Goal: Use online tool/utility: Utilize a website feature to perform a specific function

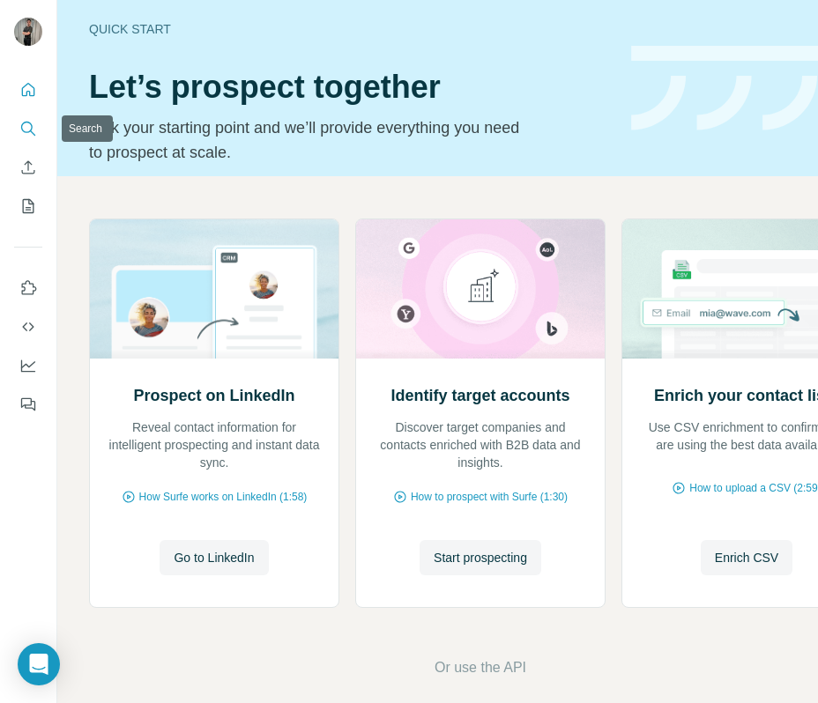
click at [30, 127] on icon "Search" at bounding box center [28, 129] width 18 height 18
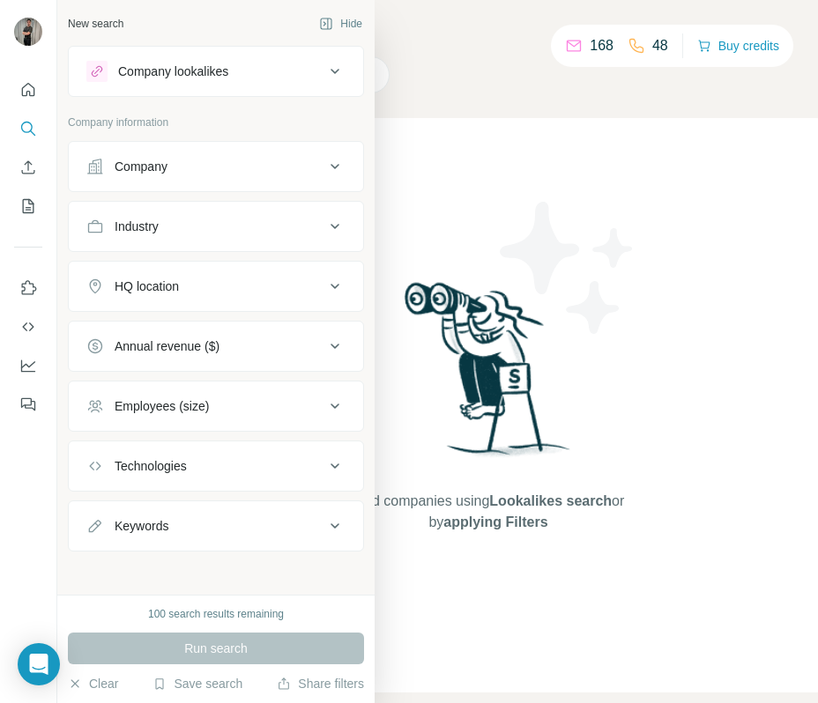
click at [204, 168] on div "Company" at bounding box center [205, 167] width 238 height 18
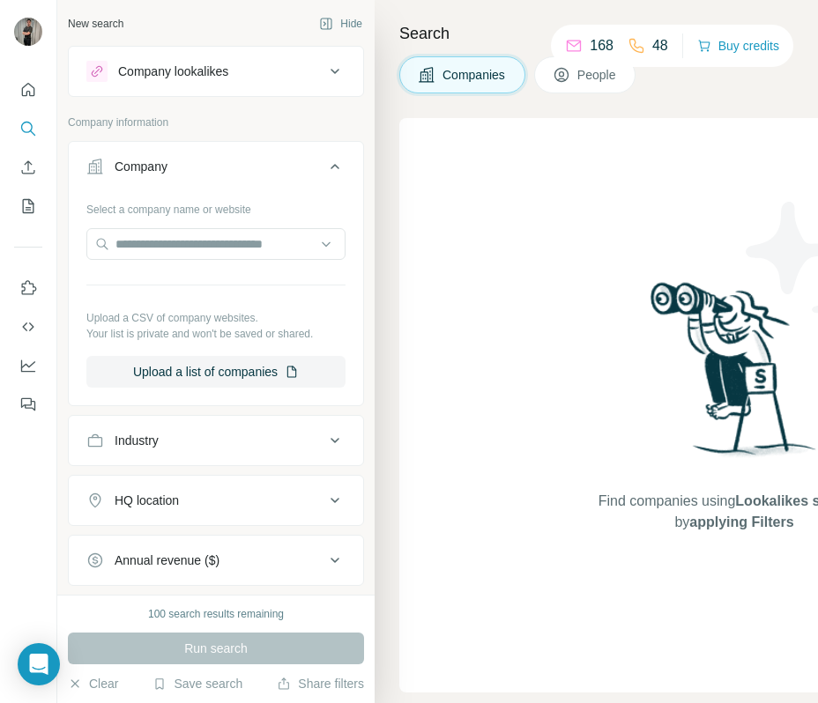
click at [204, 168] on div "Company" at bounding box center [205, 167] width 238 height 18
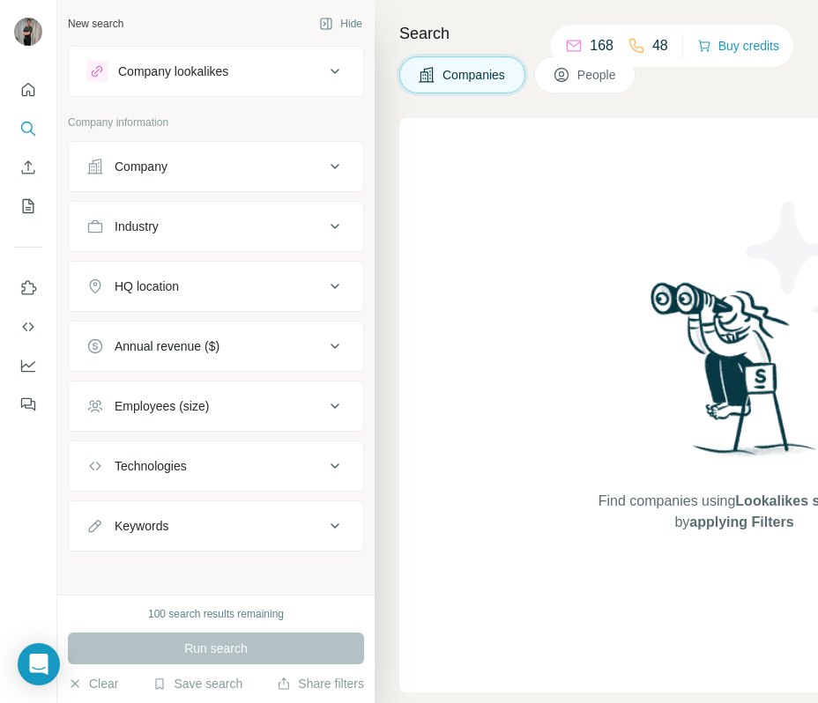
click at [567, 71] on icon at bounding box center [562, 75] width 18 height 18
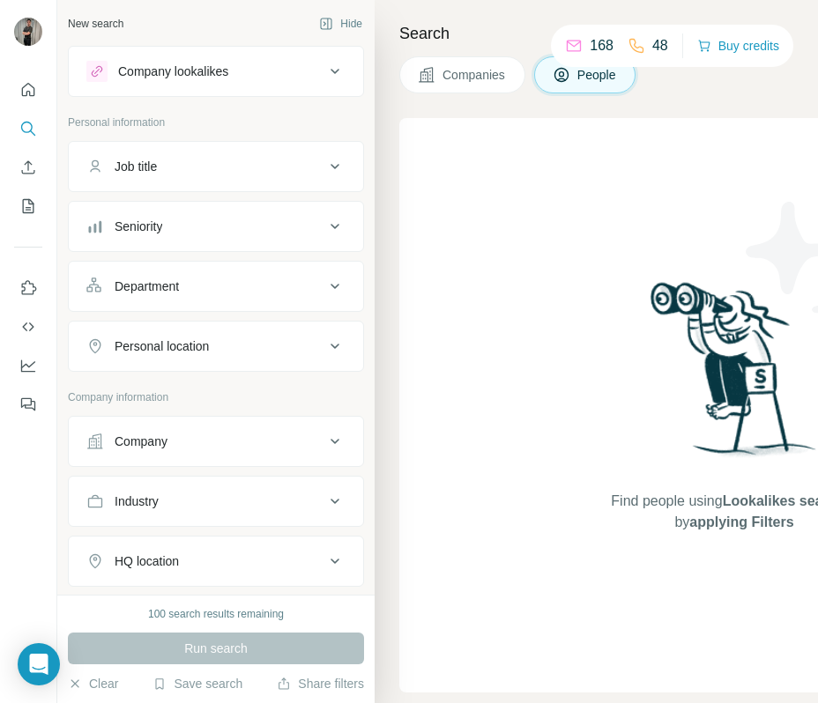
click at [326, 163] on icon at bounding box center [334, 166] width 21 height 21
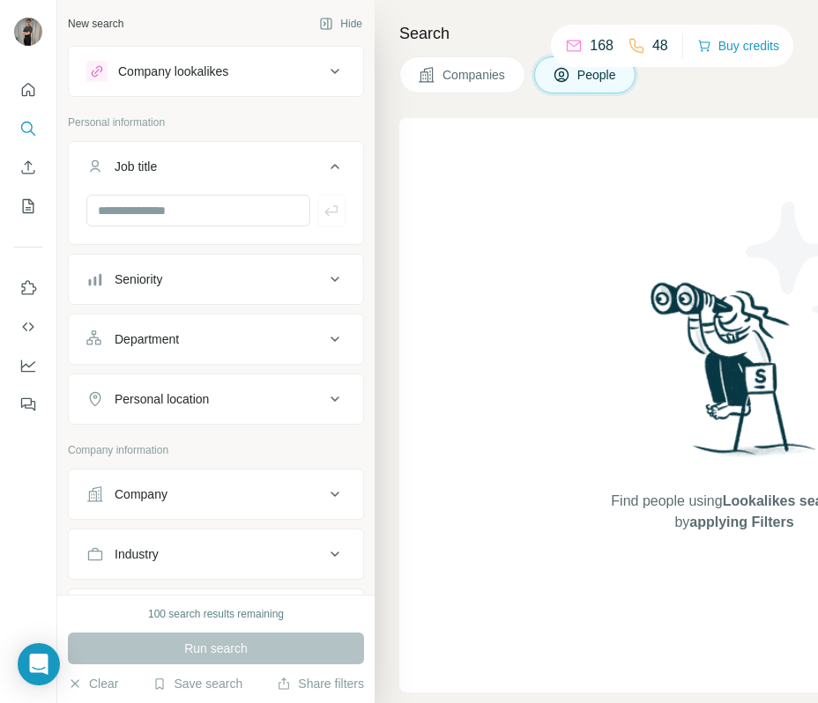
click at [327, 163] on icon at bounding box center [334, 166] width 21 height 21
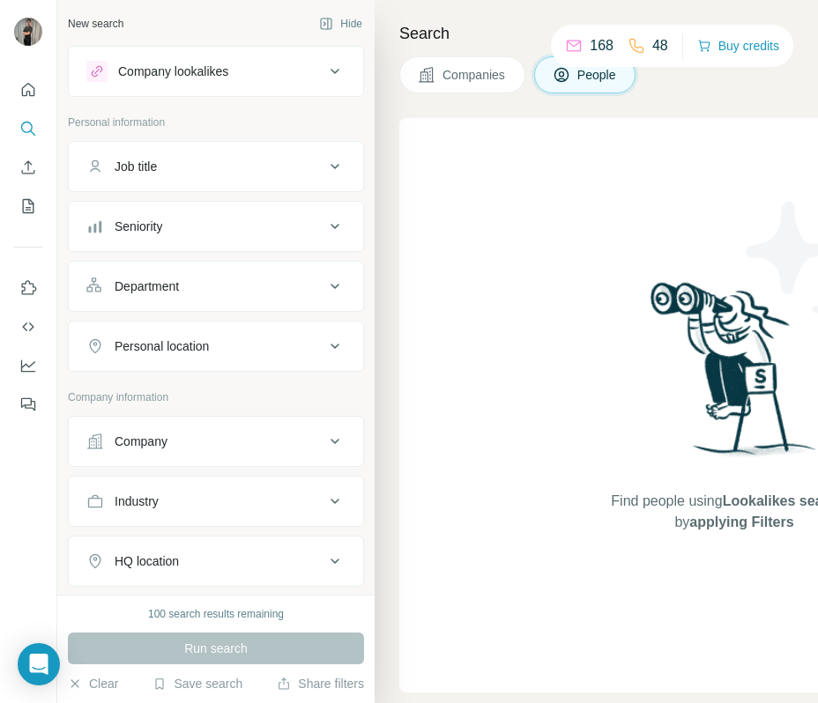
click at [327, 163] on icon at bounding box center [334, 166] width 21 height 21
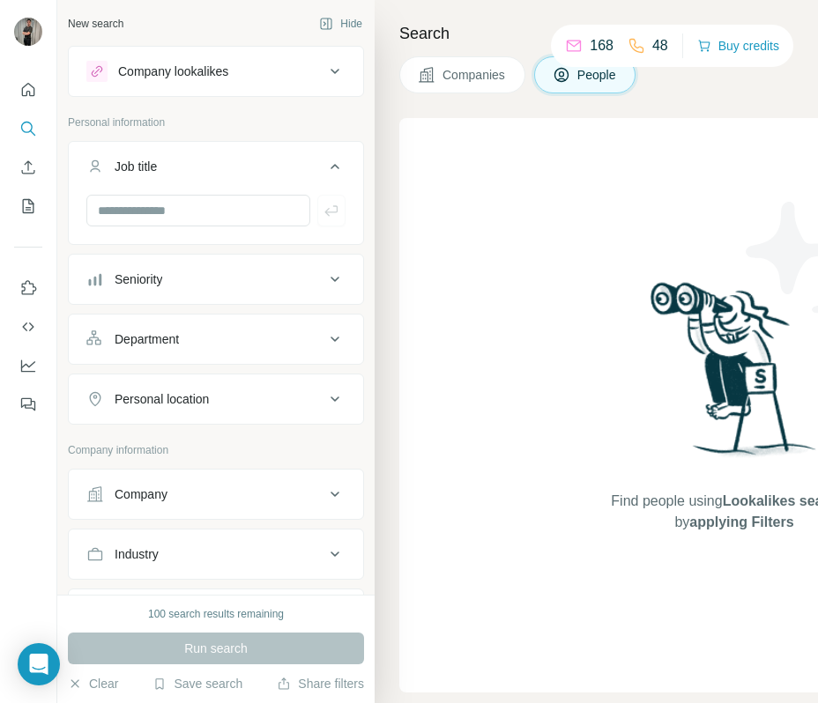
click at [352, 164] on button "Job title" at bounding box center [216, 169] width 294 height 49
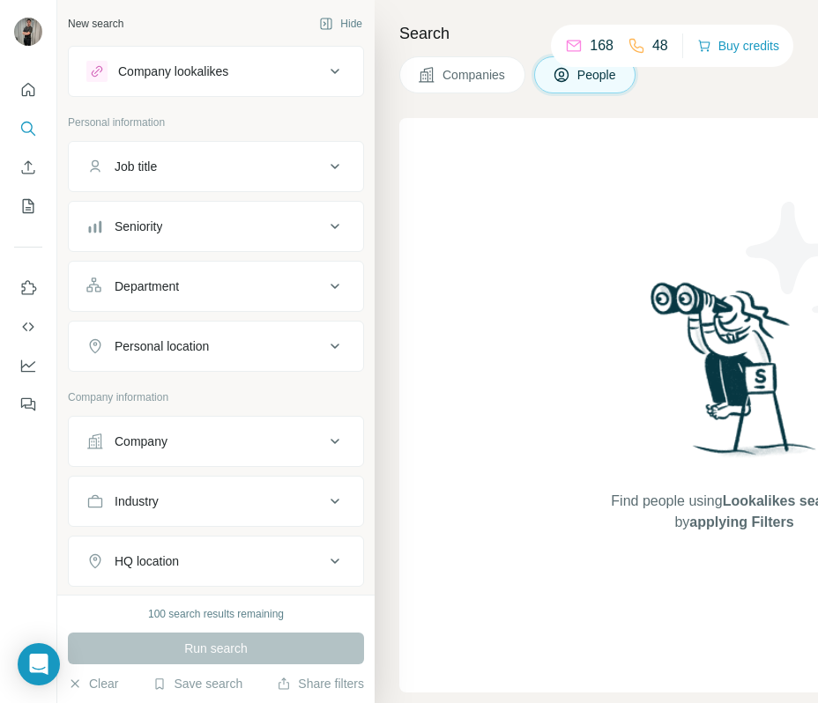
click at [352, 164] on button "Job title" at bounding box center [216, 166] width 294 height 42
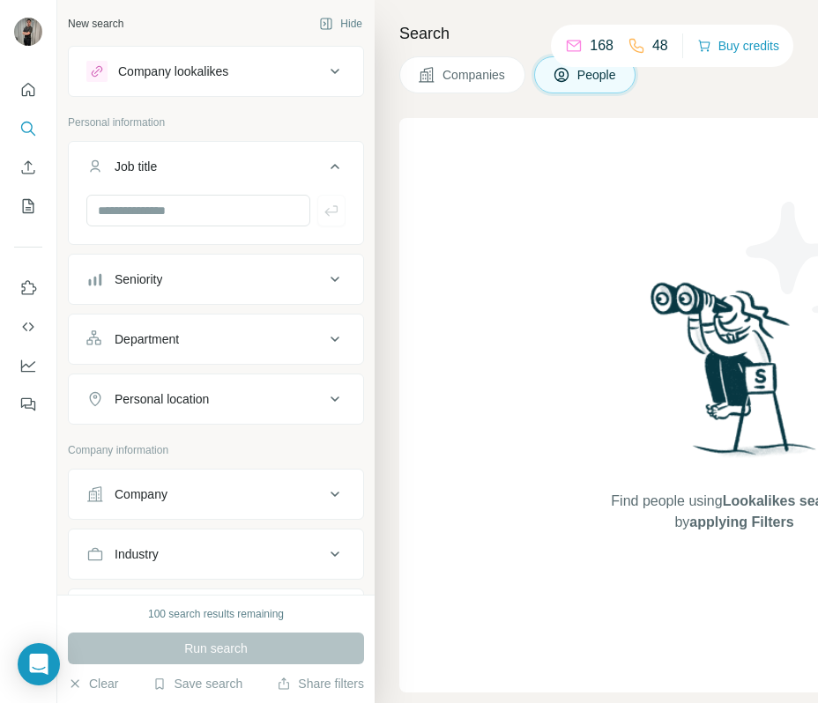
click at [331, 286] on icon at bounding box center [334, 279] width 21 height 21
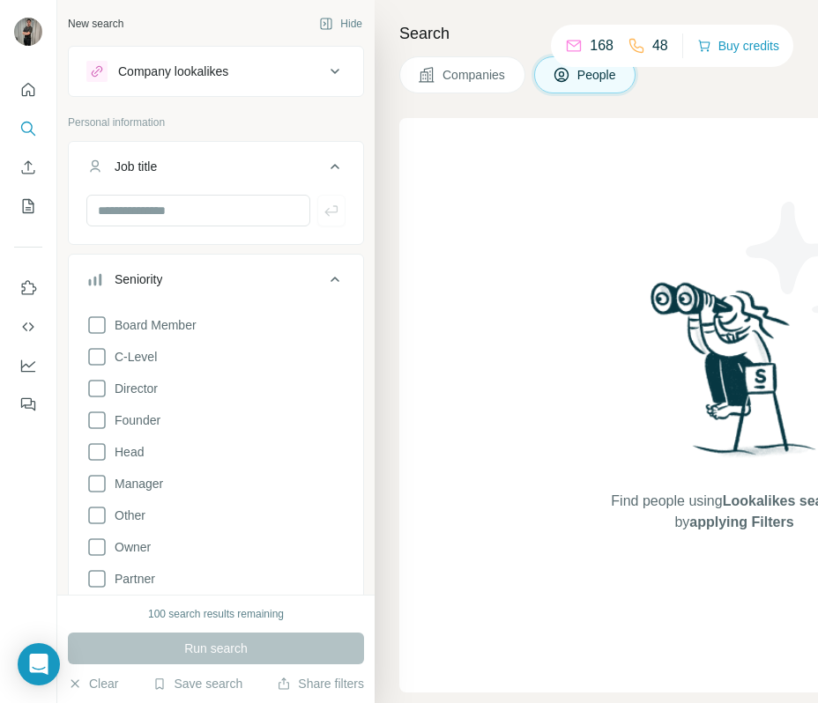
click at [331, 286] on icon at bounding box center [334, 279] width 21 height 21
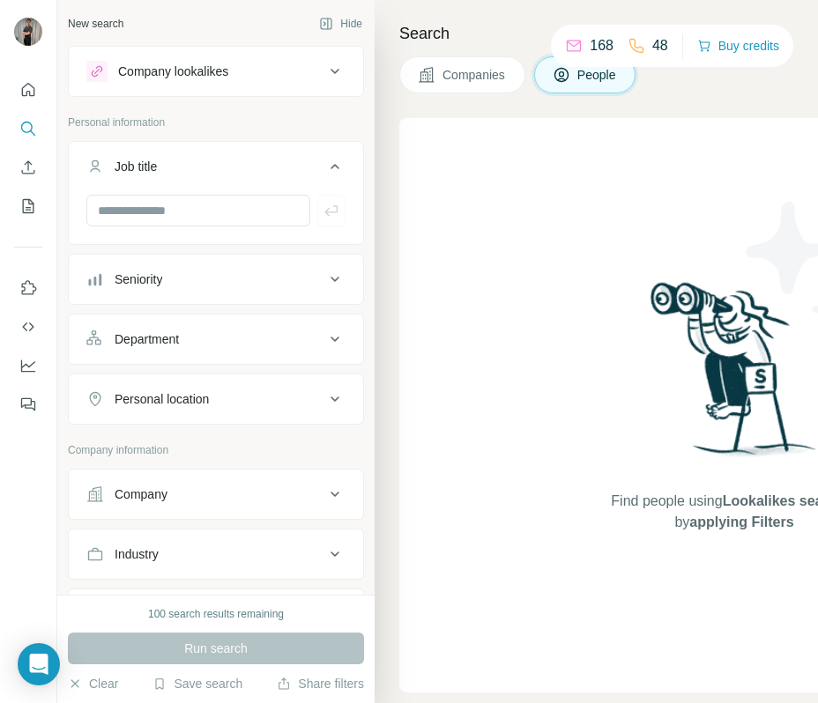
click at [324, 166] on icon at bounding box center [334, 166] width 21 height 21
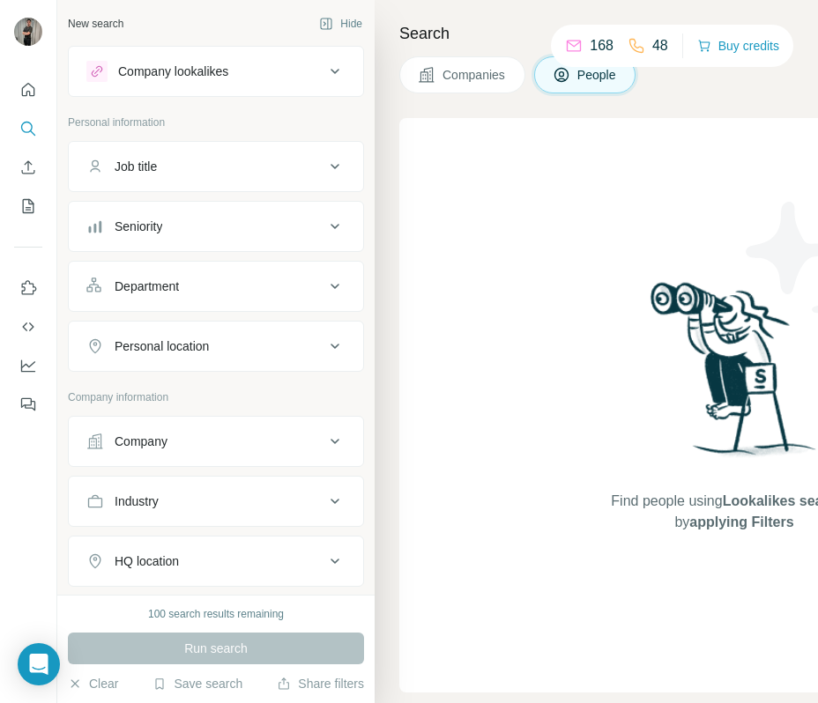
click at [324, 166] on icon at bounding box center [334, 166] width 21 height 21
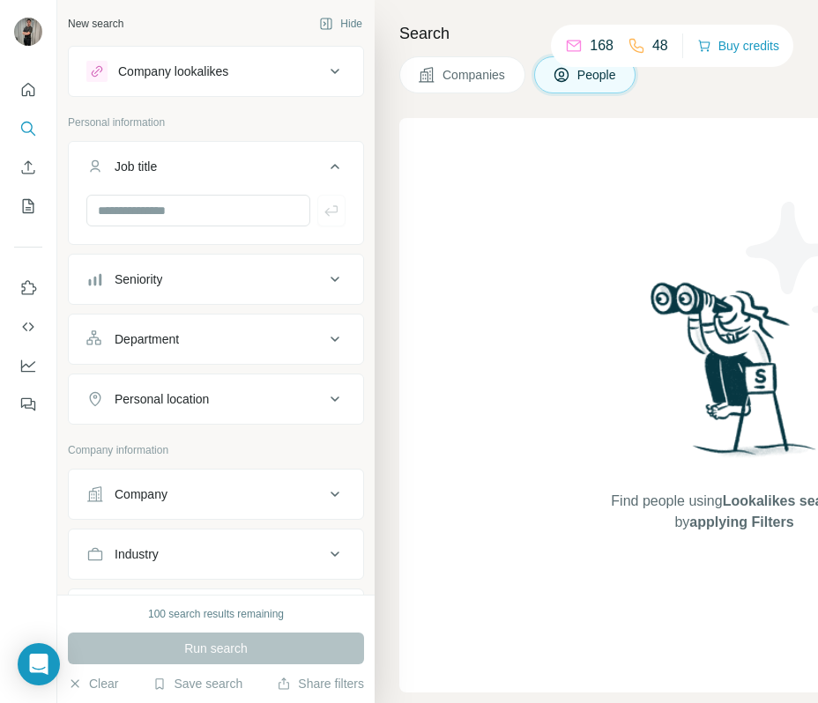
click at [324, 166] on icon at bounding box center [334, 166] width 21 height 21
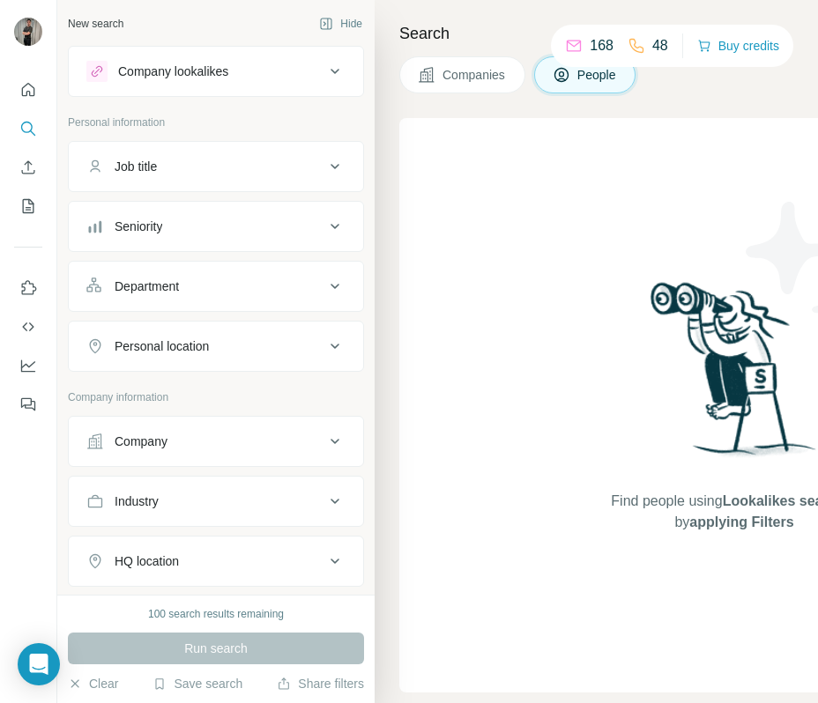
click at [318, 233] on div "Seniority" at bounding box center [205, 227] width 238 height 18
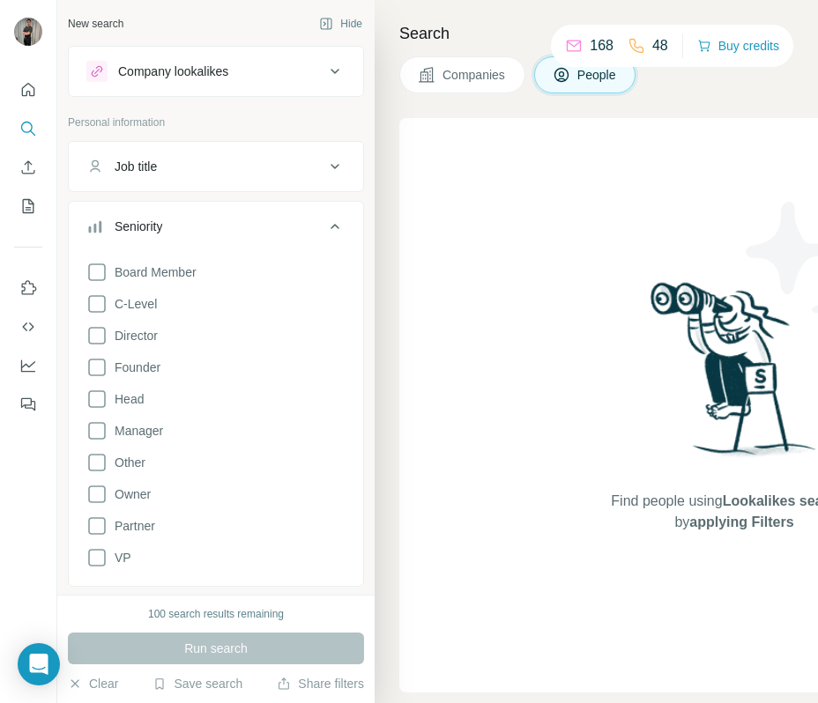
click at [318, 233] on div "Seniority" at bounding box center [205, 227] width 238 height 18
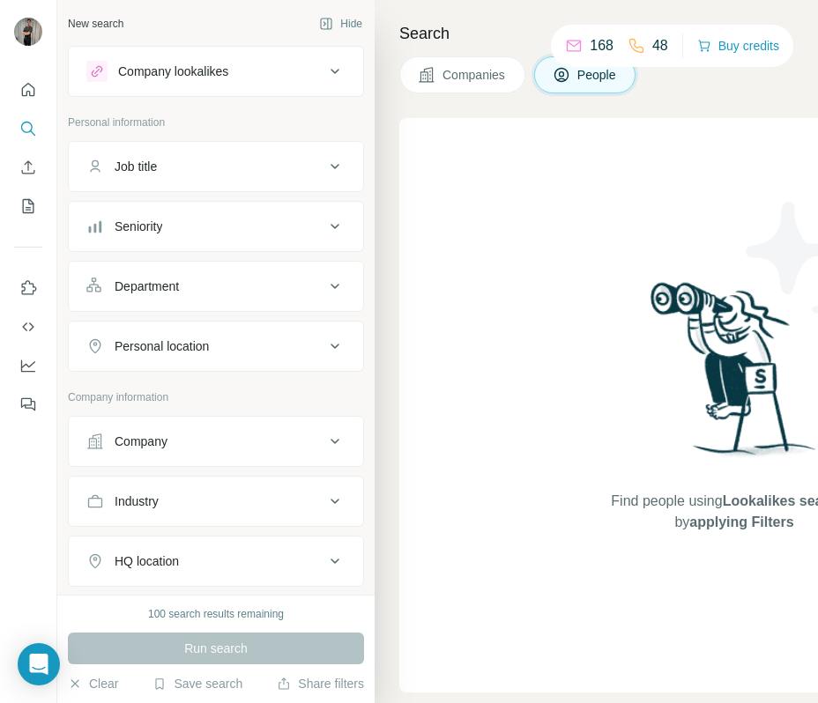
click at [337, 286] on icon at bounding box center [334, 286] width 9 height 5
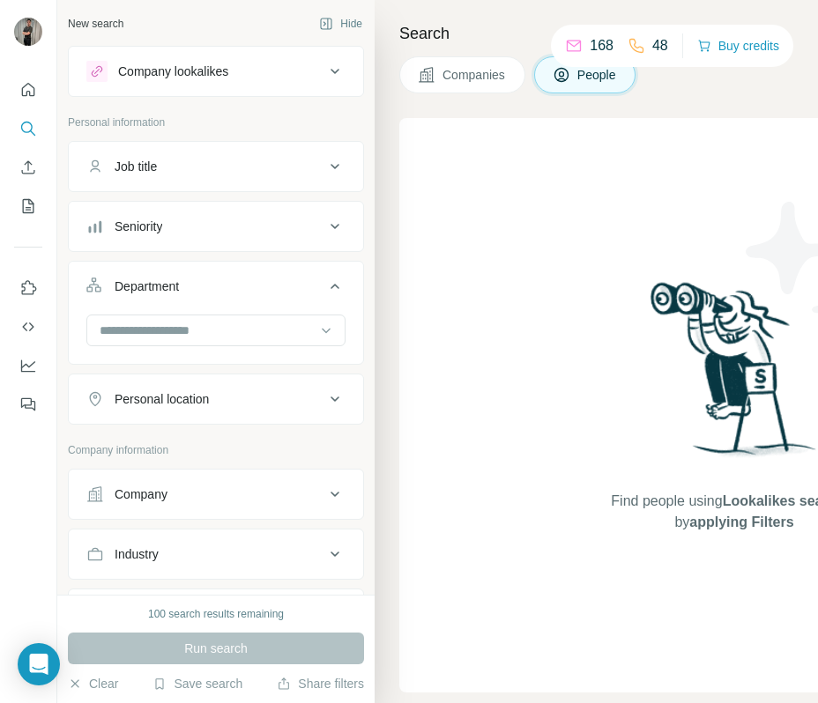
click at [337, 285] on icon at bounding box center [334, 286] width 9 height 5
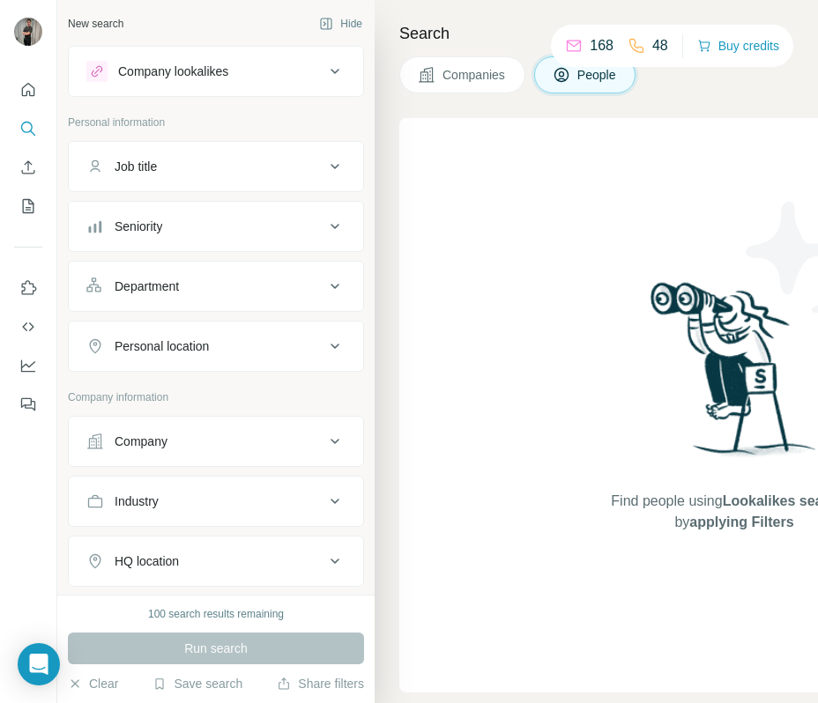
click at [334, 345] on icon at bounding box center [334, 346] width 21 height 21
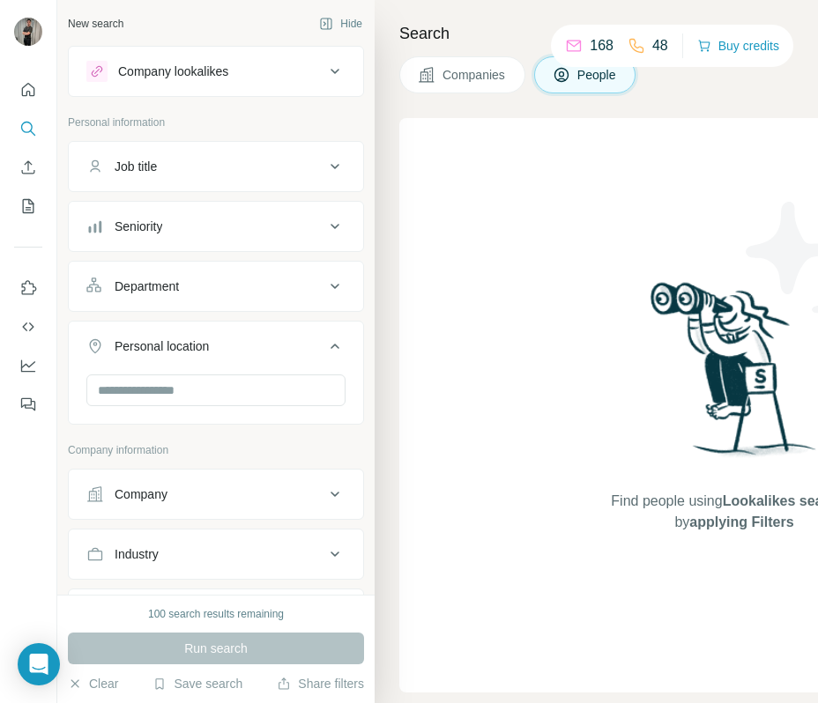
click at [334, 345] on icon at bounding box center [334, 346] width 9 height 5
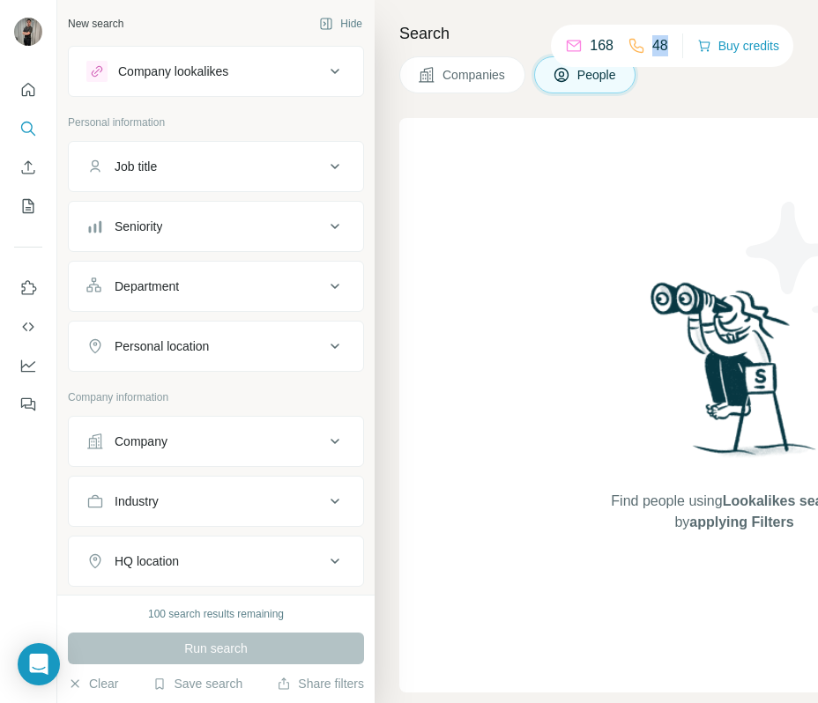
drag, startPoint x: 664, startPoint y: 44, endPoint x: 629, endPoint y: 44, distance: 35.2
click at [629, 44] on div "168 48 Buy credits" at bounding box center [672, 46] width 242 height 42
click at [637, 41] on div "48" at bounding box center [647, 45] width 41 height 21
click at [733, 42] on button "Buy credits" at bounding box center [738, 45] width 82 height 25
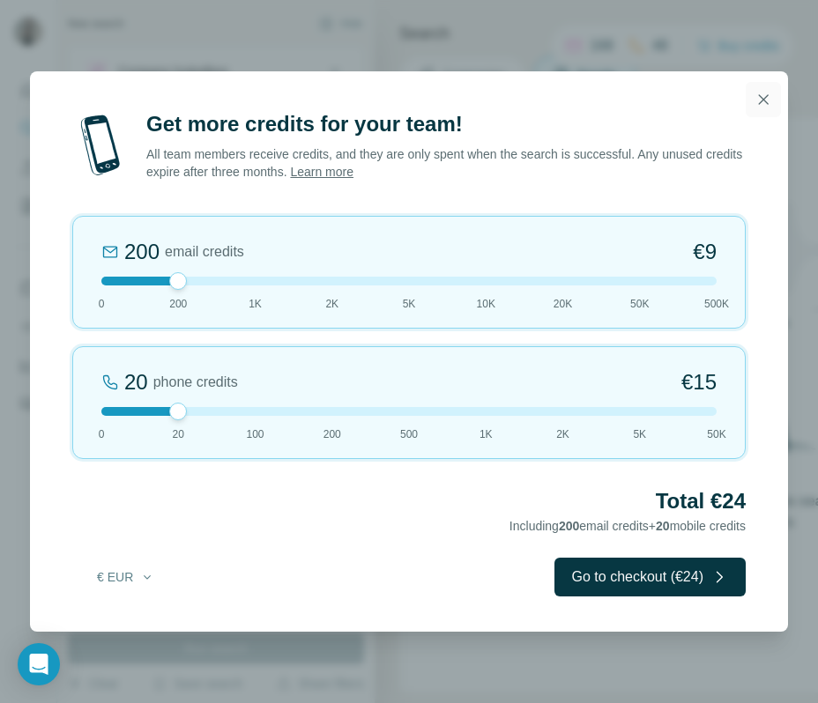
click at [761, 99] on icon "button" at bounding box center [763, 100] width 18 height 18
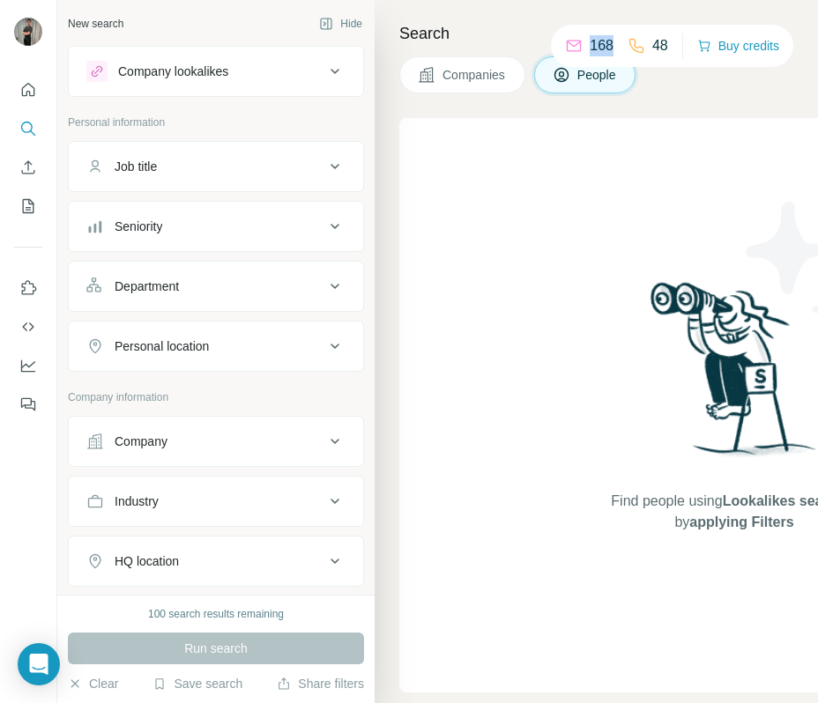
drag, startPoint x: 605, startPoint y: 47, endPoint x: 572, endPoint y: 47, distance: 32.6
click at [572, 47] on div "168" at bounding box center [589, 45] width 48 height 21
click at [228, 184] on button "Job title" at bounding box center [216, 166] width 294 height 42
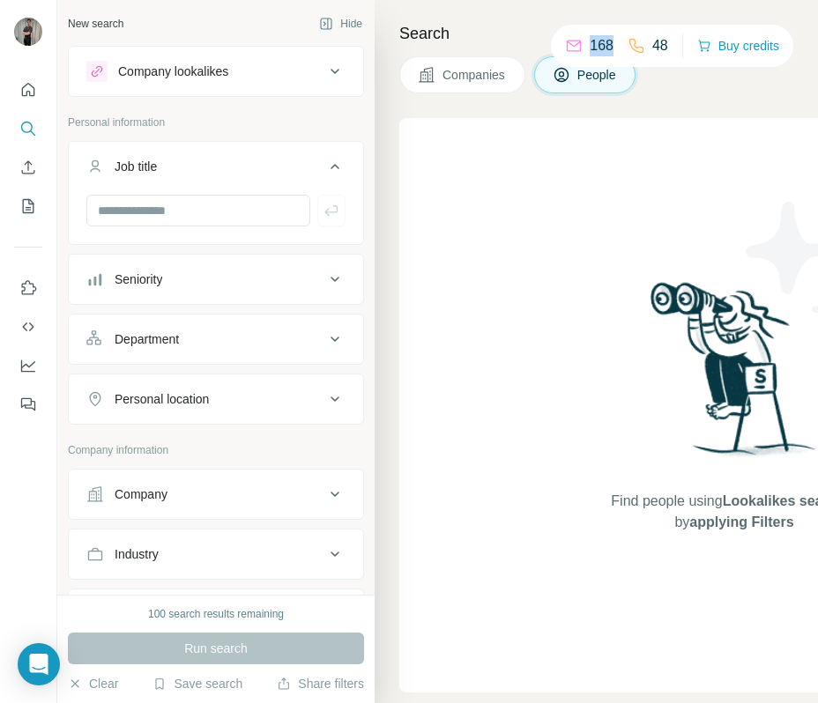
click at [237, 171] on div "Job title" at bounding box center [205, 167] width 238 height 18
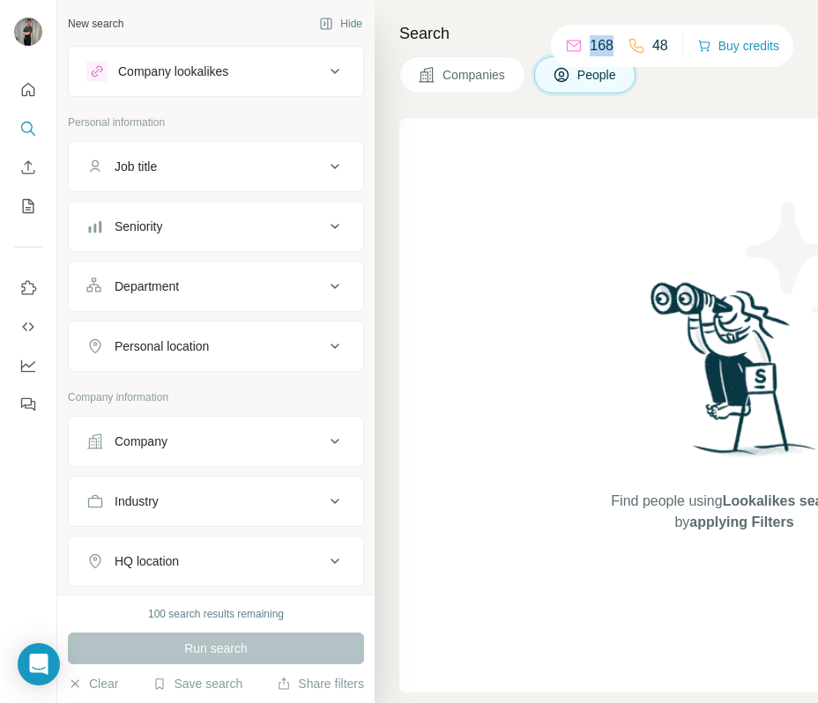
click at [319, 164] on div "Job title" at bounding box center [205, 167] width 238 height 18
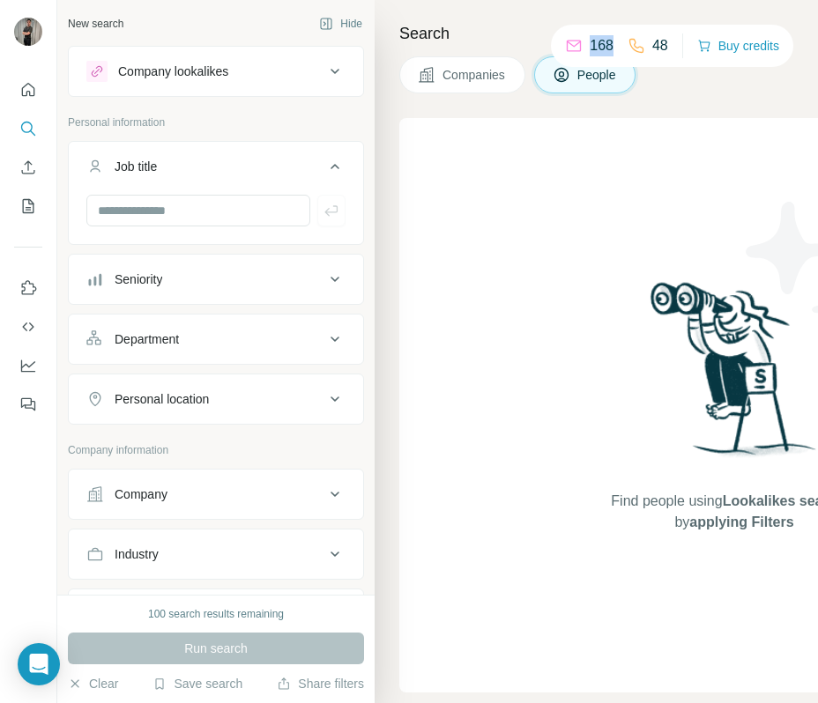
click at [319, 164] on div "Job title" at bounding box center [205, 167] width 238 height 18
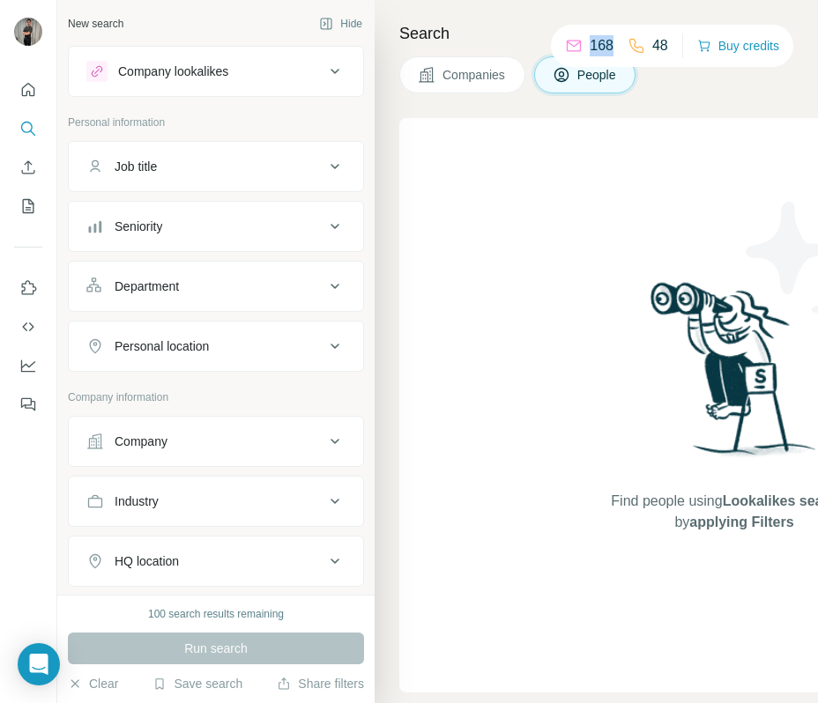
click at [323, 215] on button "Seniority" at bounding box center [216, 226] width 294 height 42
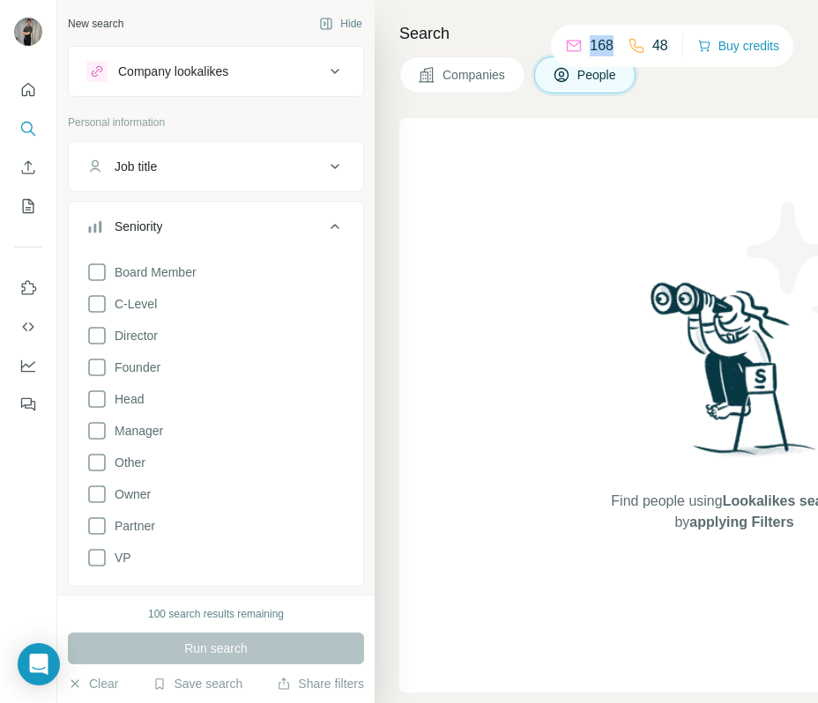
click at [323, 215] on button "Seniority" at bounding box center [216, 229] width 294 height 49
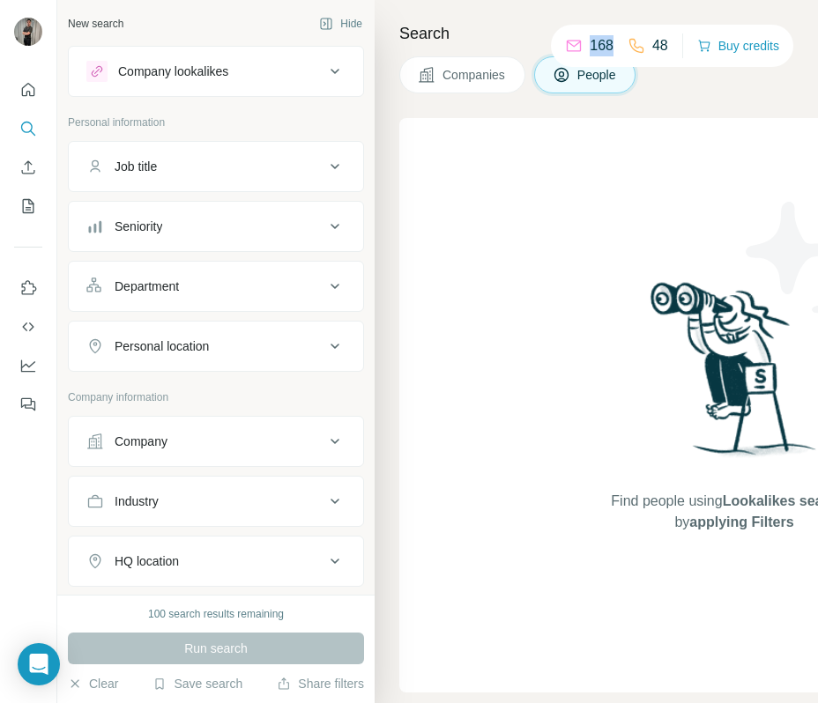
click at [308, 291] on div "Department" at bounding box center [205, 287] width 238 height 18
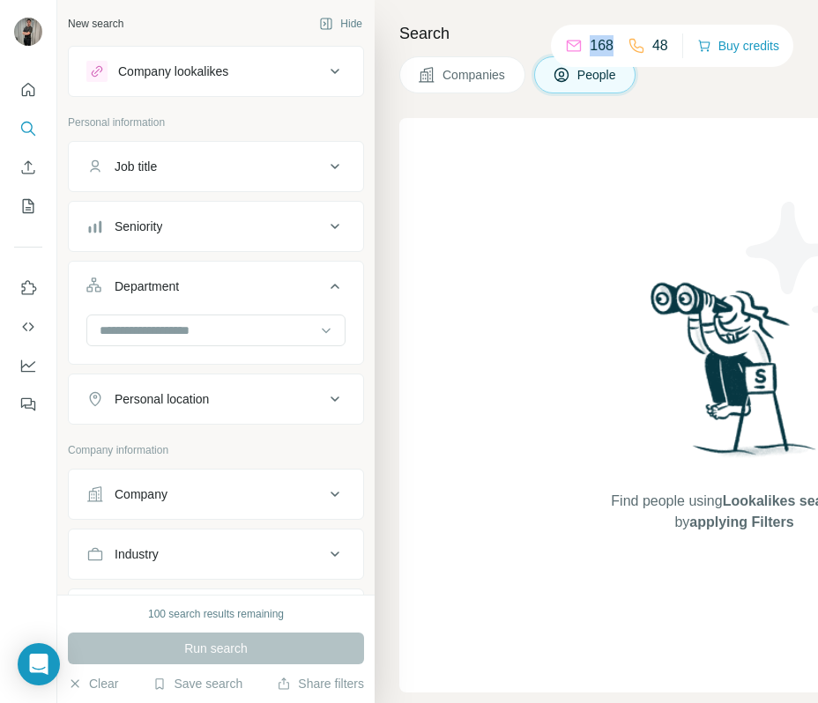
click at [308, 291] on div "Department" at bounding box center [205, 287] width 238 height 18
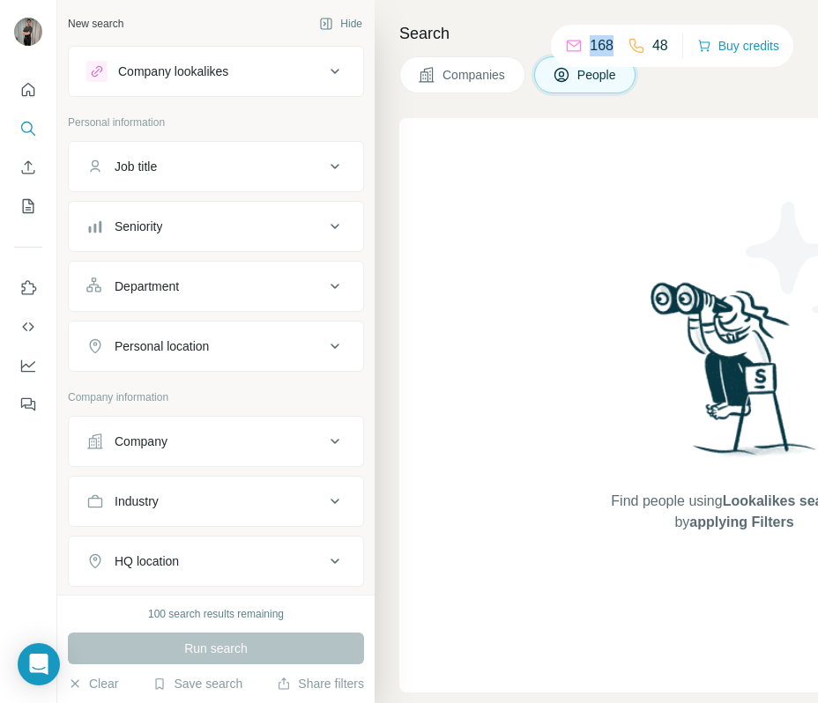
click at [308, 291] on div "Department" at bounding box center [205, 287] width 238 height 18
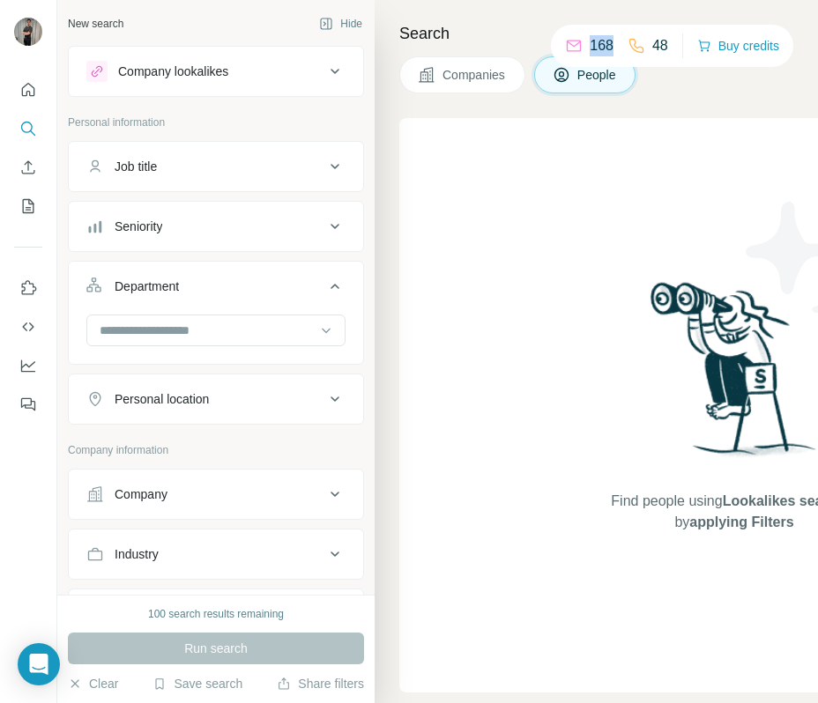
click at [302, 309] on button "Department" at bounding box center [216, 289] width 294 height 49
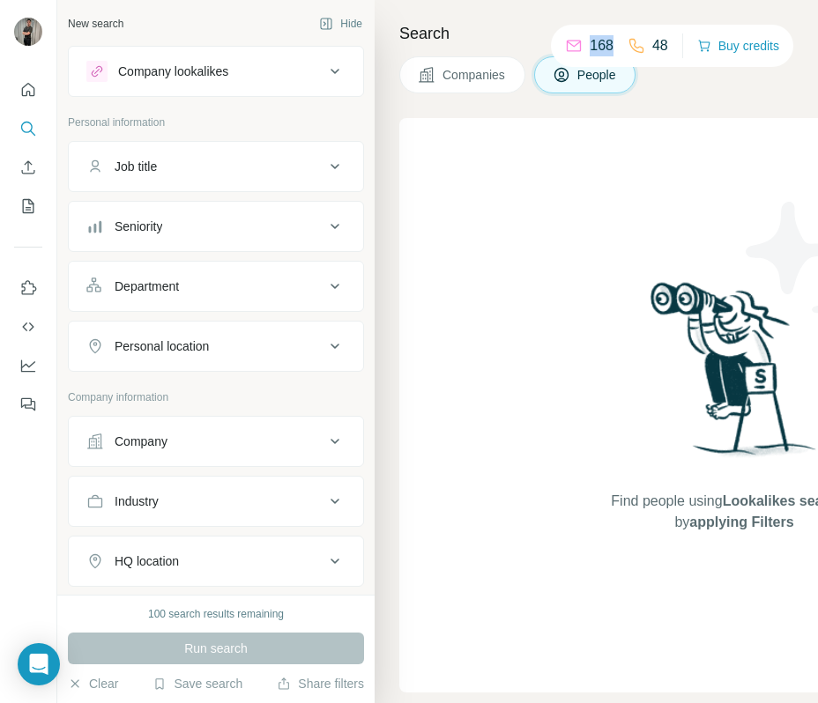
click at [300, 328] on button "Personal location" at bounding box center [216, 346] width 294 height 42
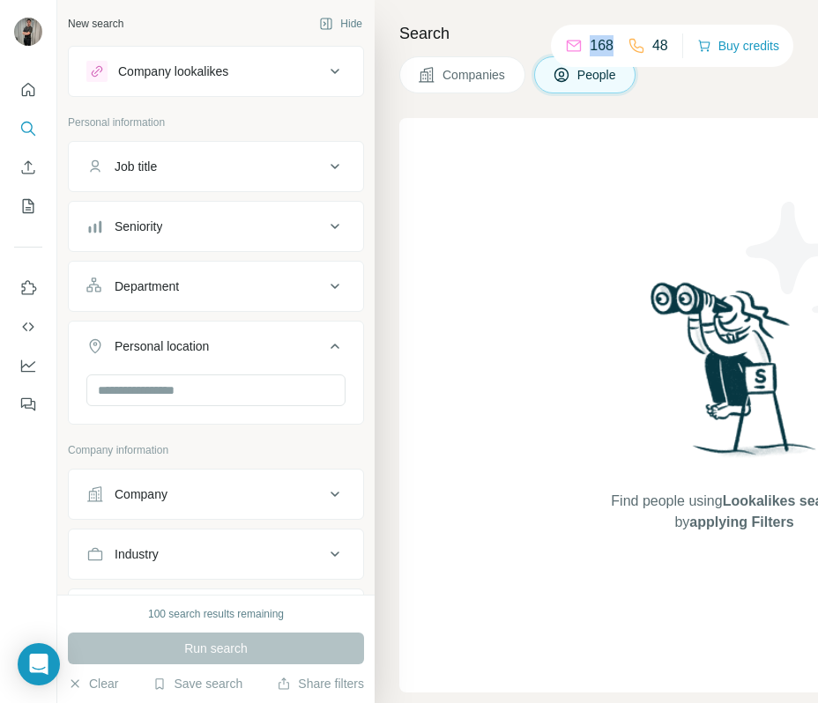
click at [300, 329] on button "Personal location" at bounding box center [216, 349] width 294 height 49
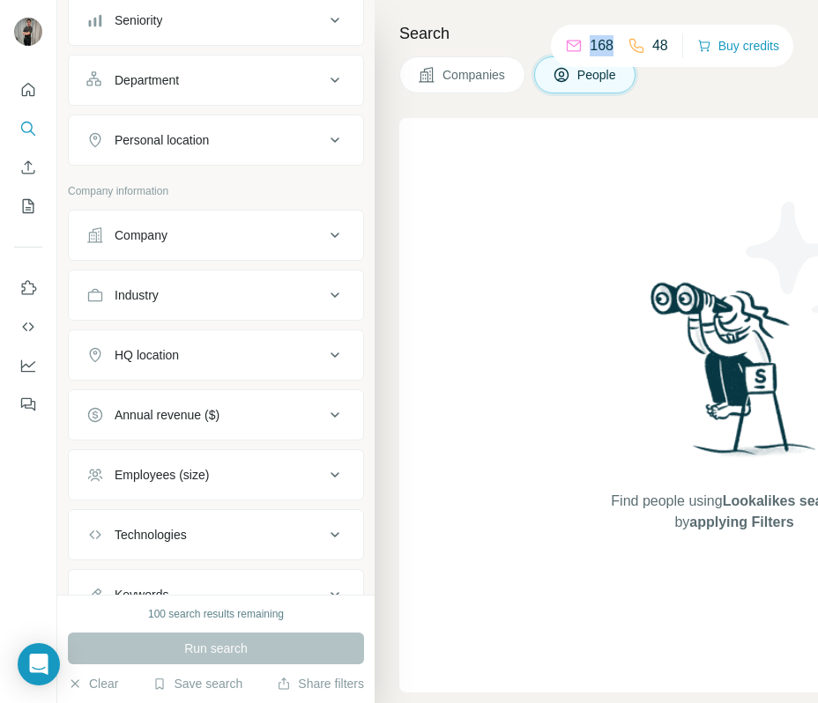
scroll to position [281, 0]
